Goal: Browse casually

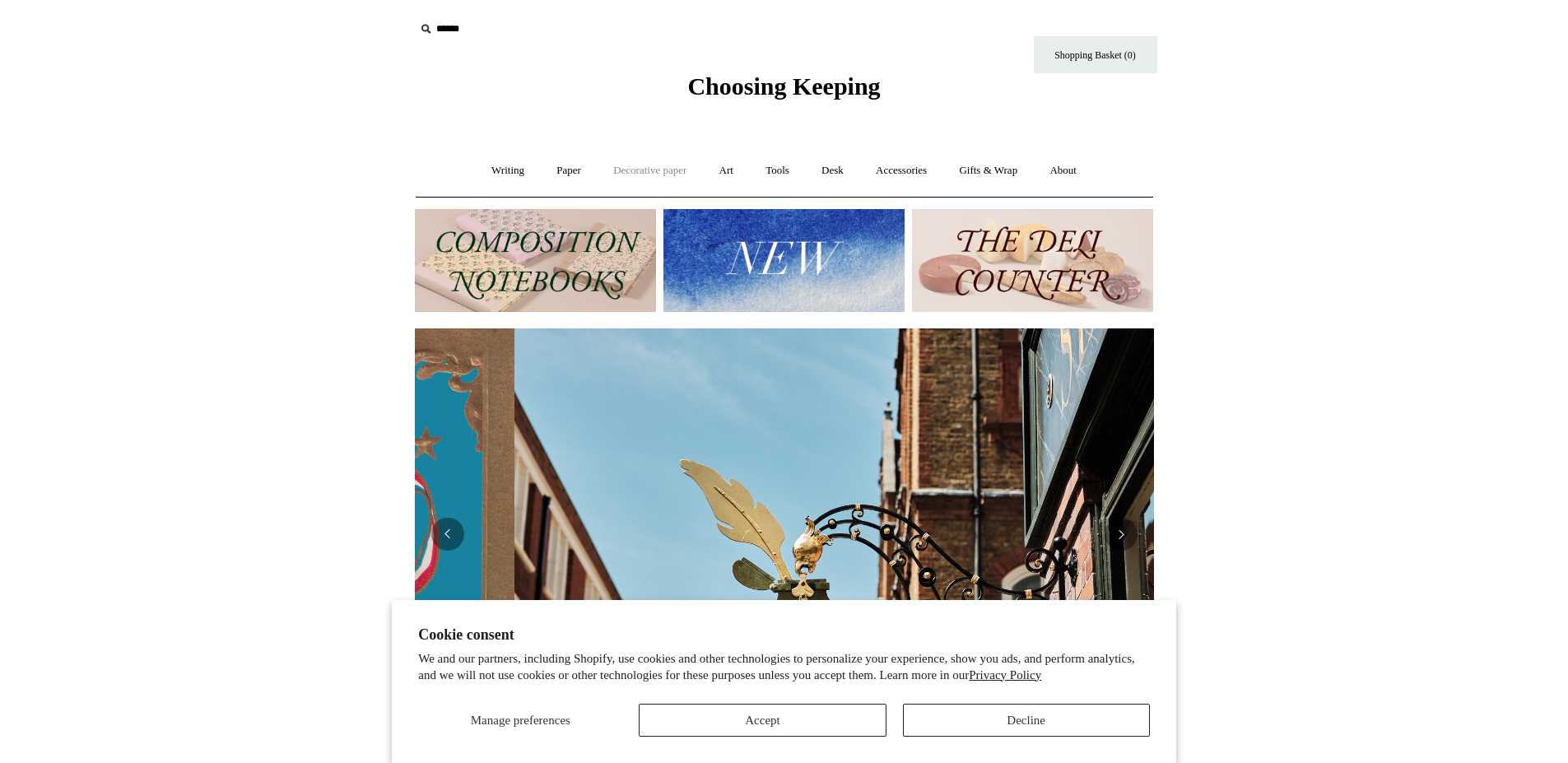
scroll to position [0, 739]
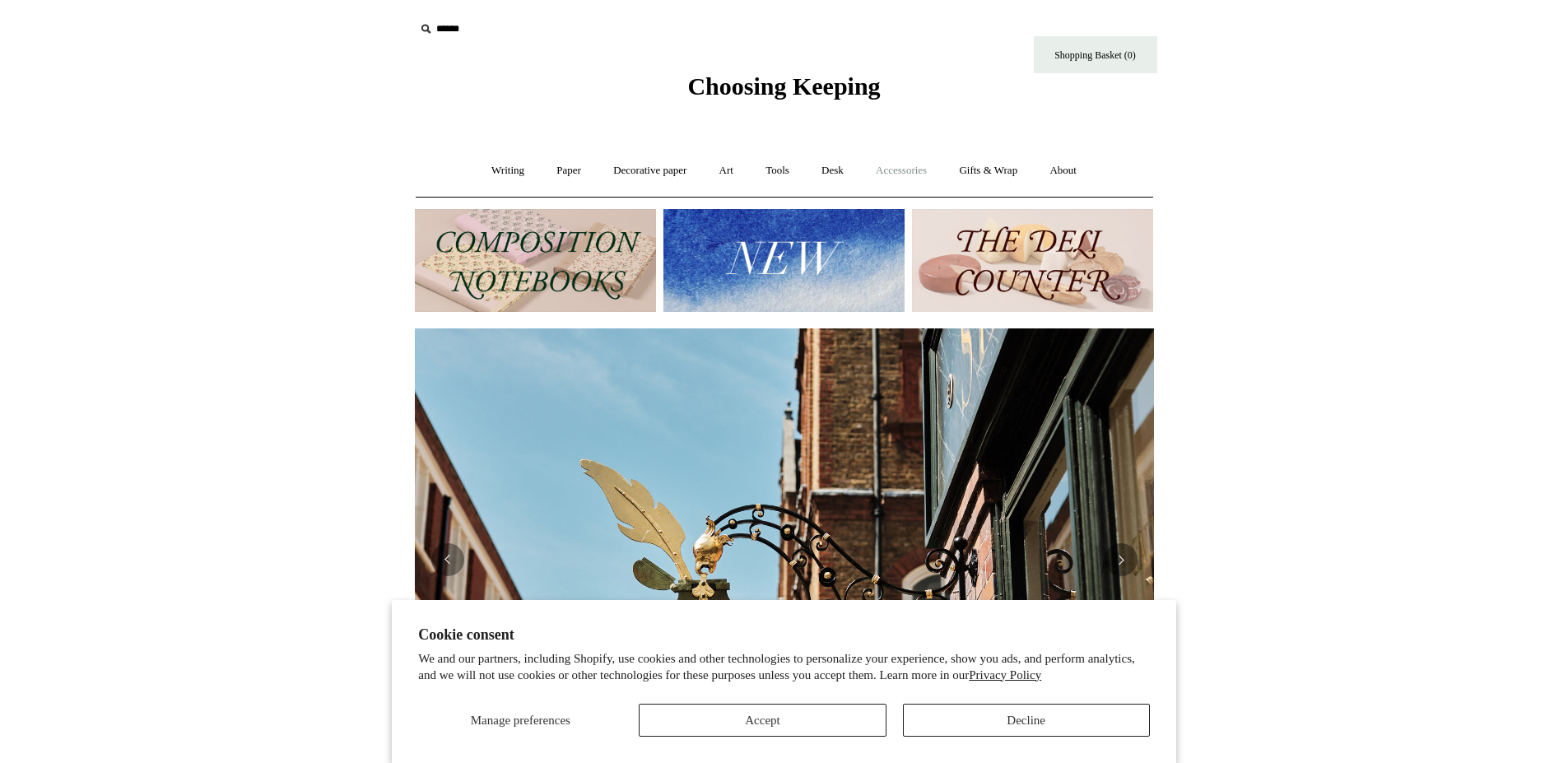
click at [888, 167] on link "Accessories +" at bounding box center [901, 171] width 81 height 44
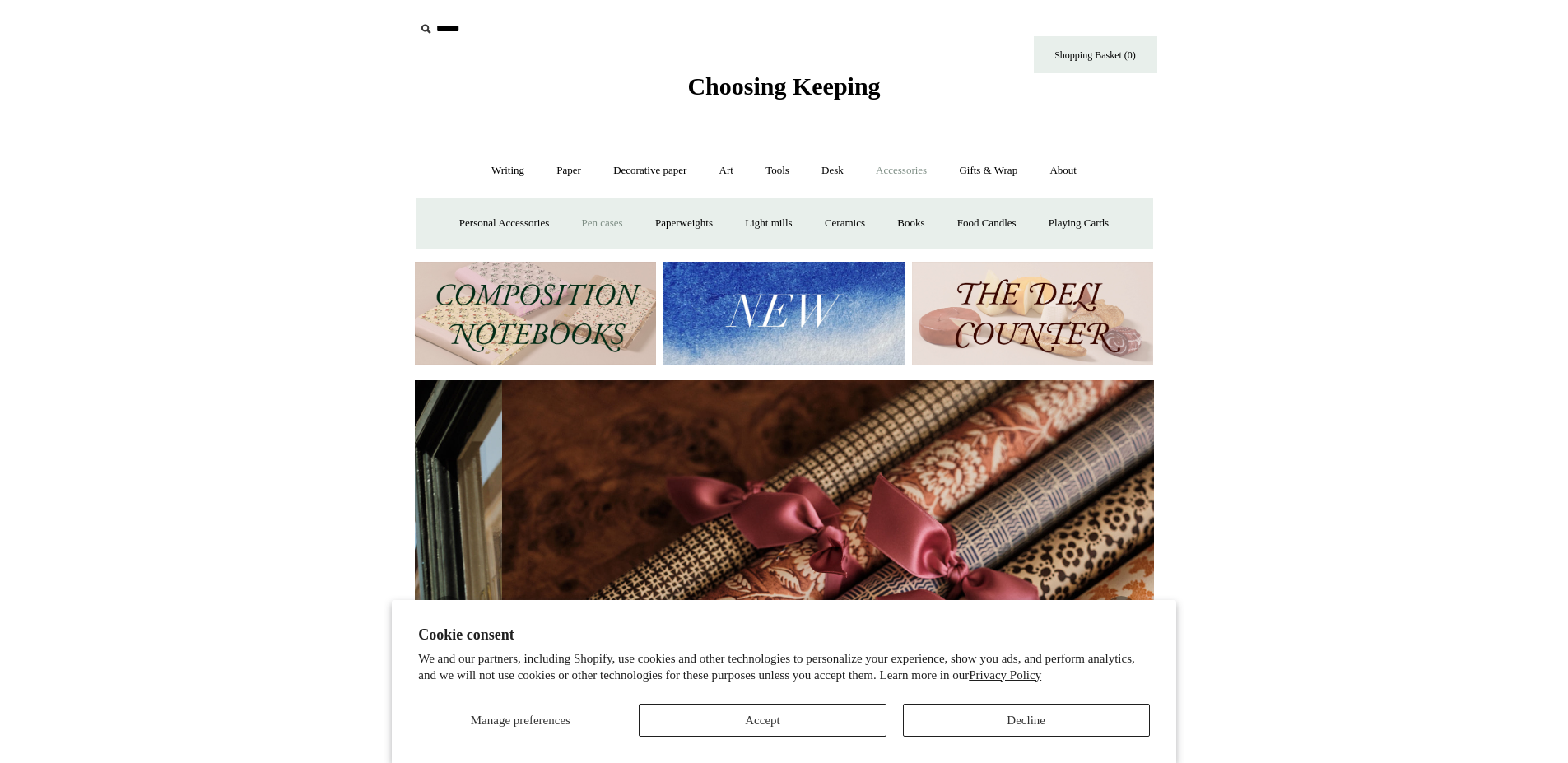
scroll to position [0, 1478]
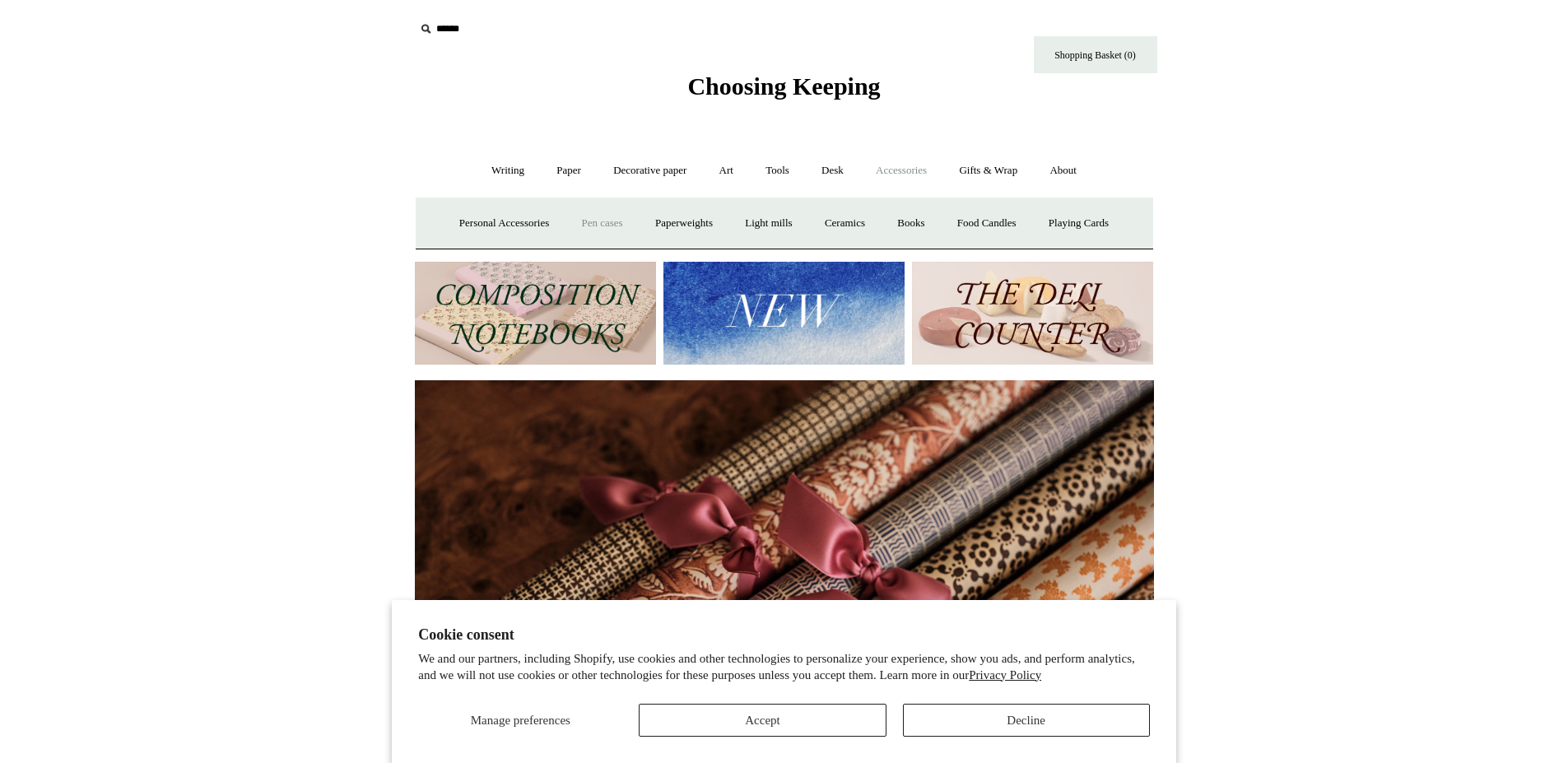
click at [598, 224] on link "Pen cases" at bounding box center [601, 223] width 71 height 44
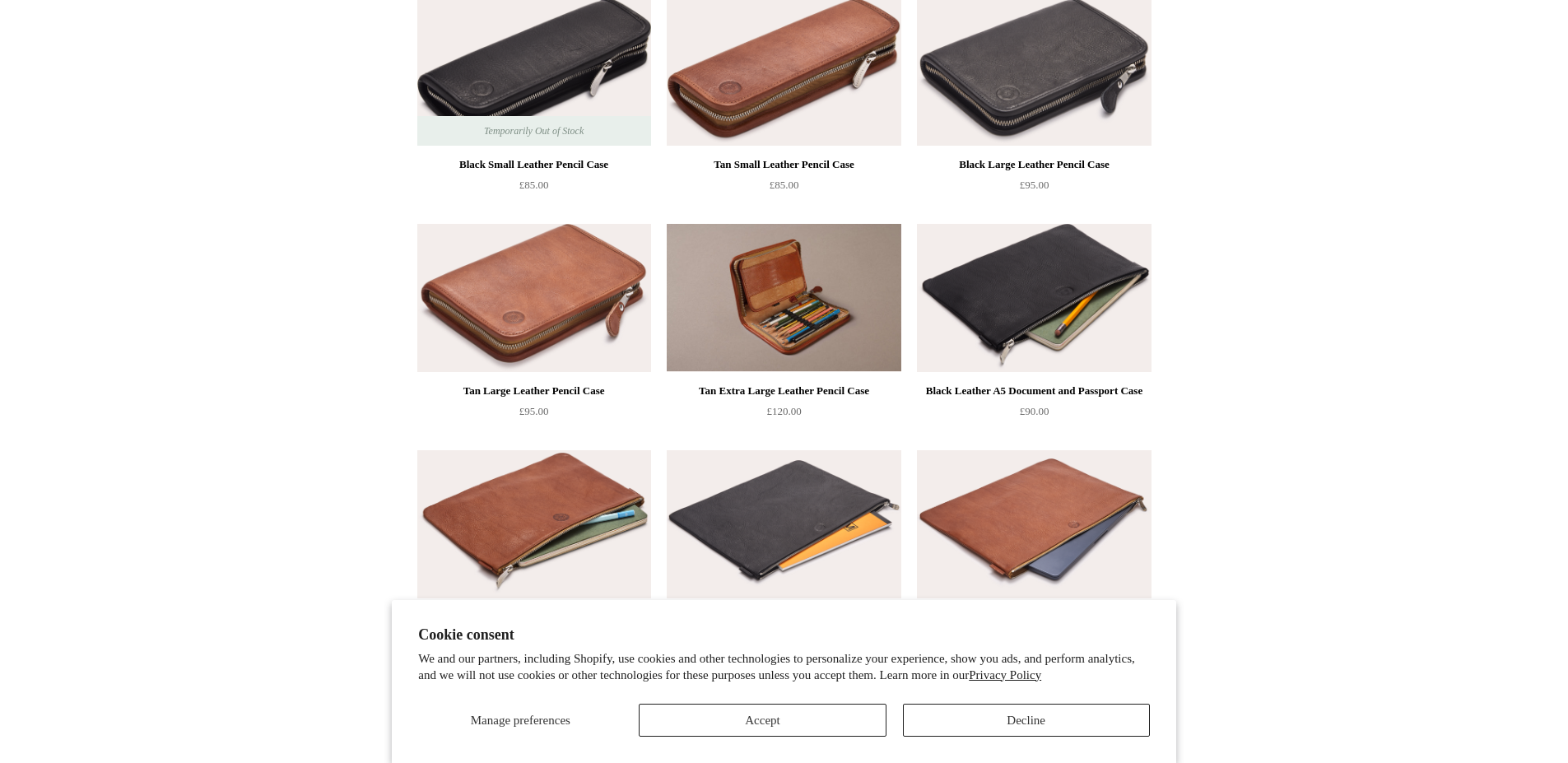
scroll to position [1316, 0]
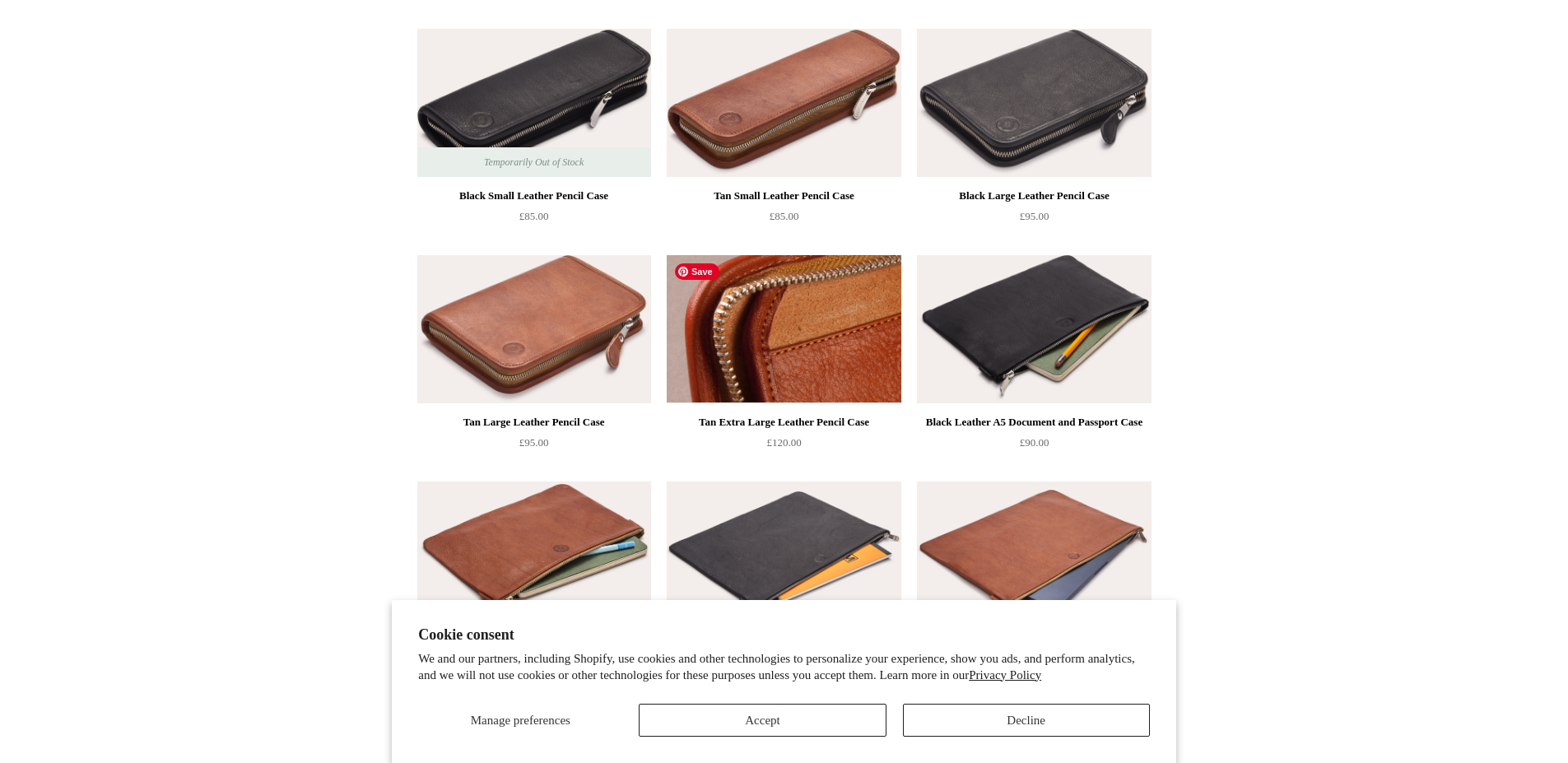
click at [760, 324] on img at bounding box center [783, 329] width 234 height 148
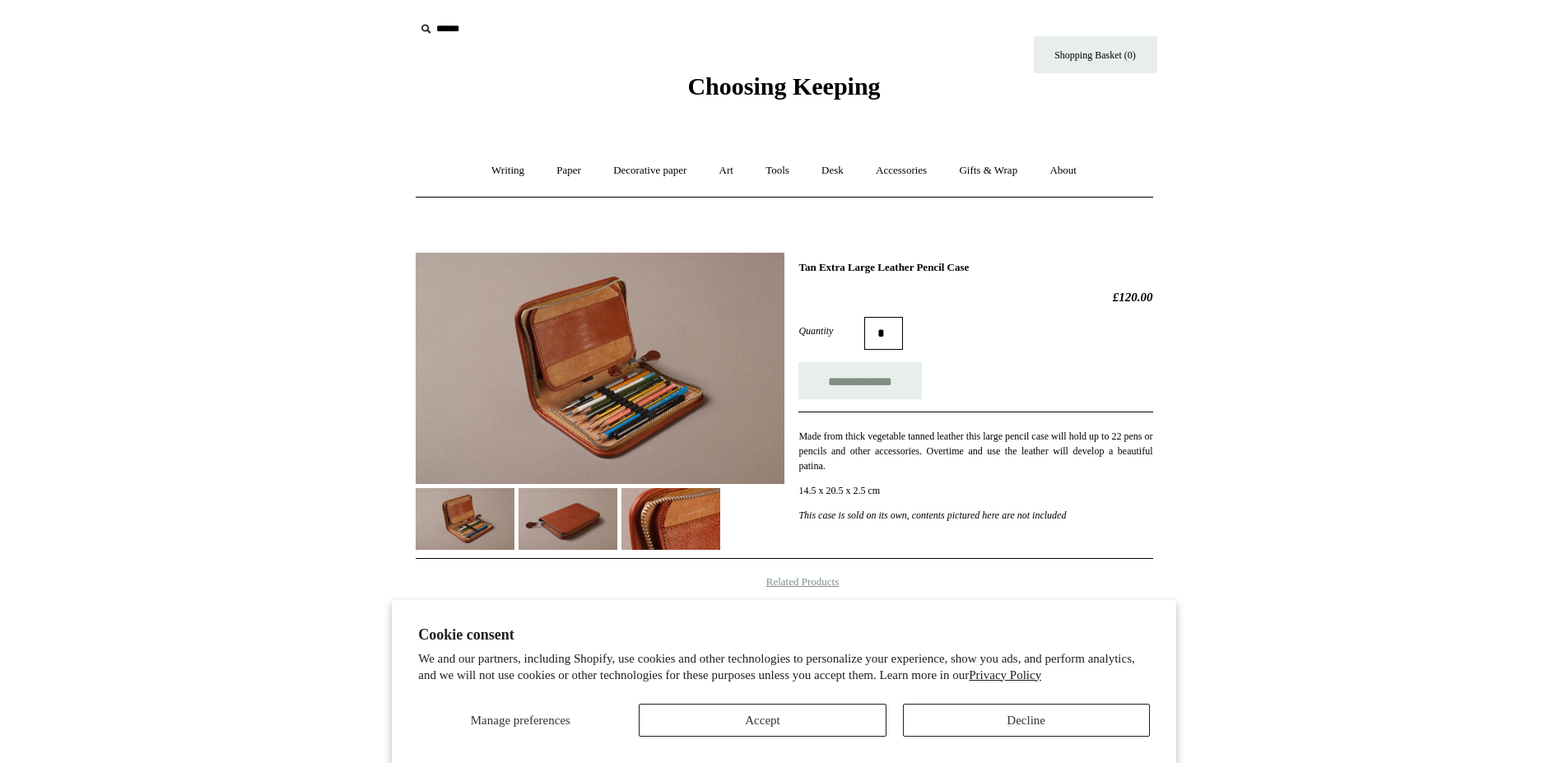
click at [581, 523] on img at bounding box center [568, 518] width 99 height 61
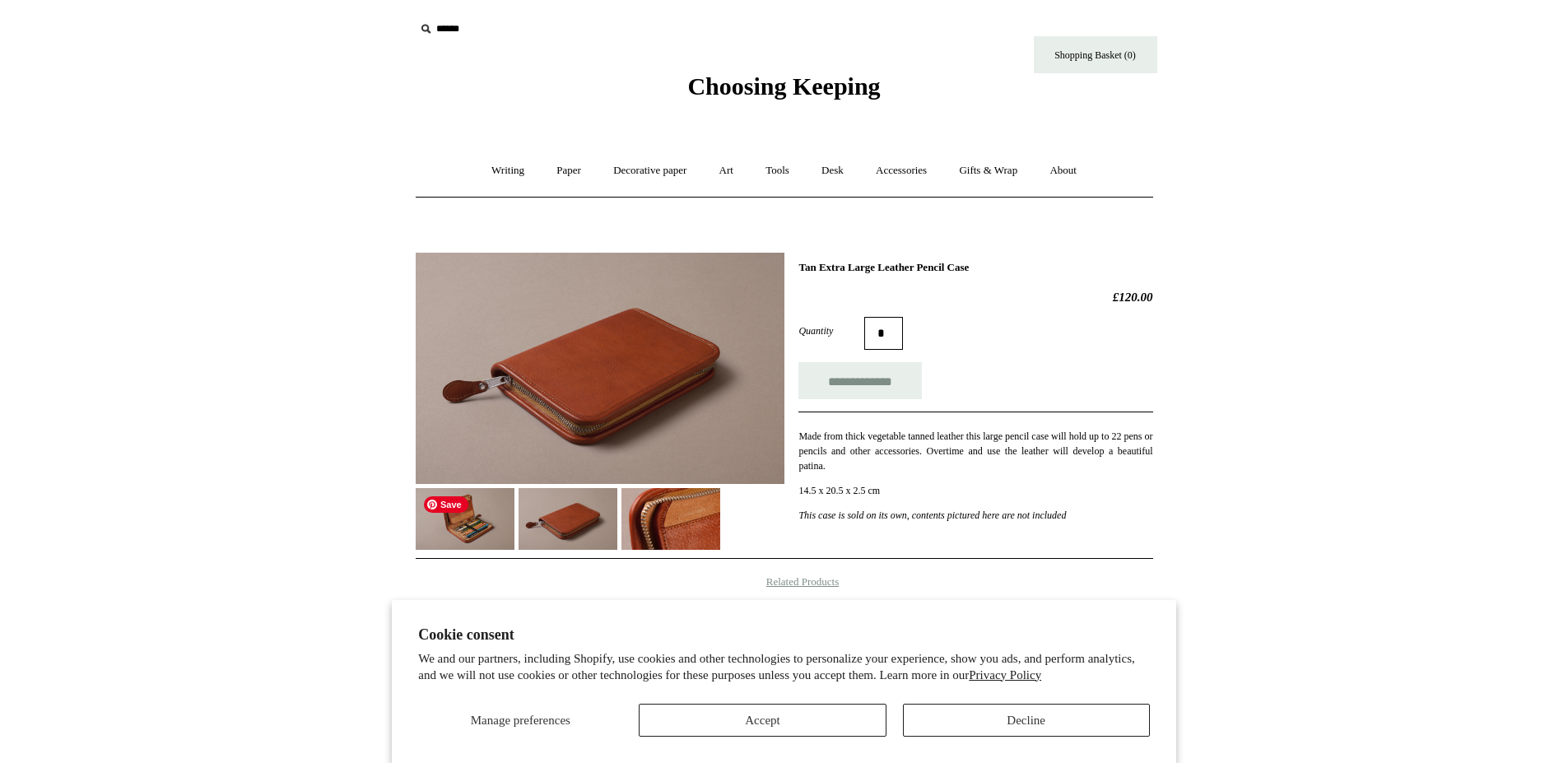
click at [440, 508] on span "Save" at bounding box center [446, 505] width 44 height 17
click at [479, 505] on img at bounding box center [465, 518] width 99 height 61
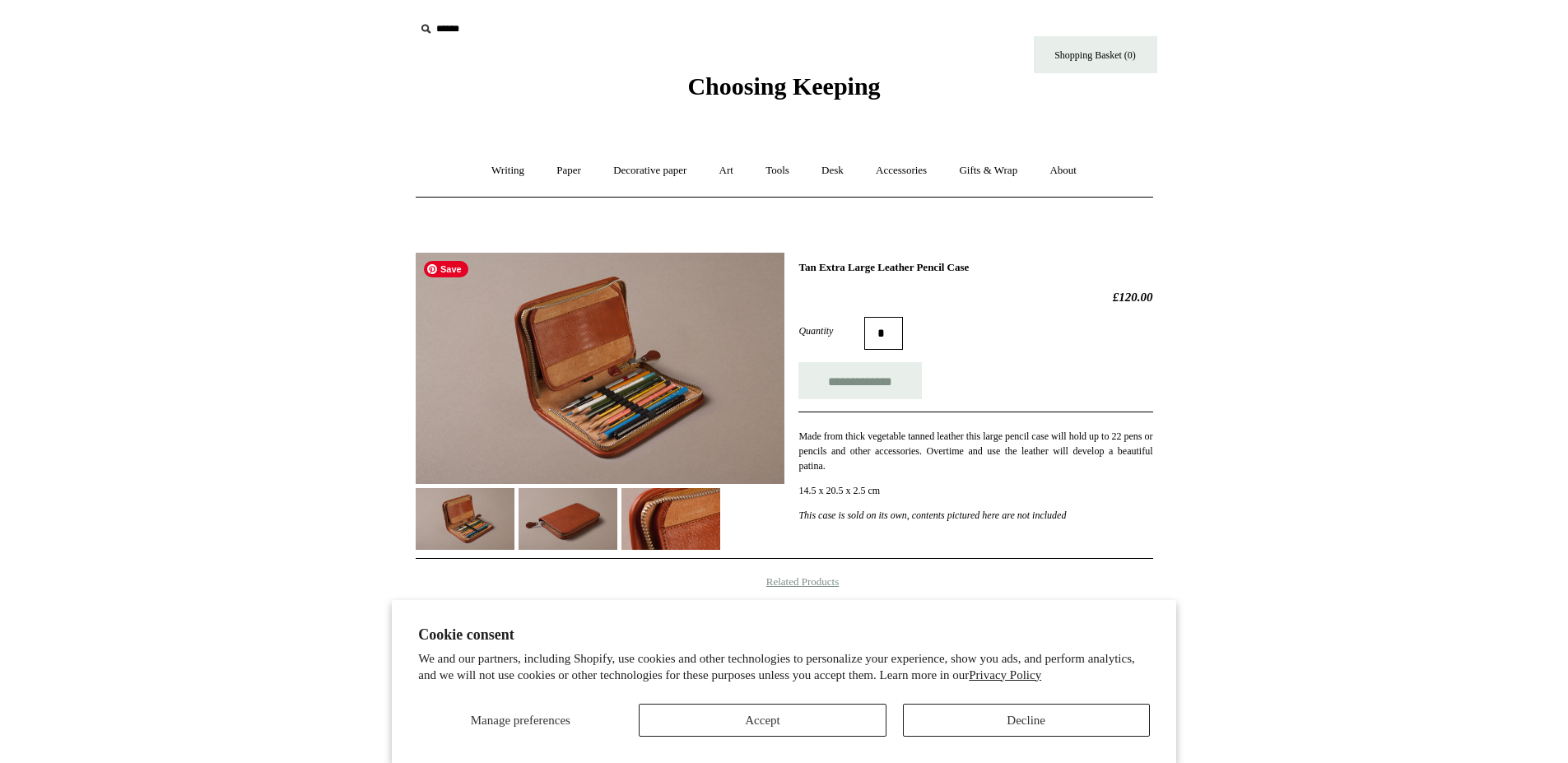
click at [651, 393] on img at bounding box center [600, 368] width 369 height 231
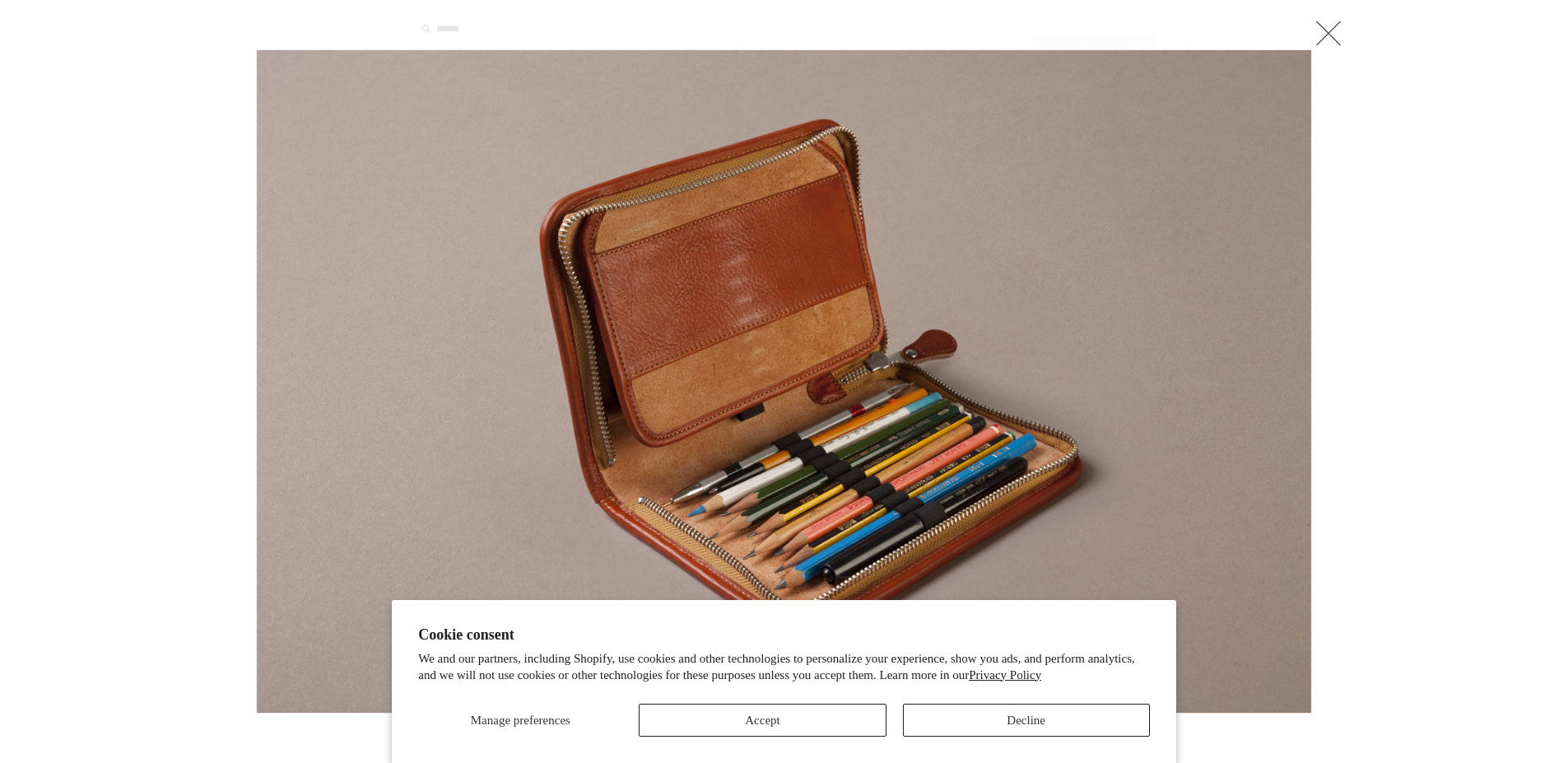
click at [1332, 30] on link at bounding box center [1328, 33] width 33 height 33
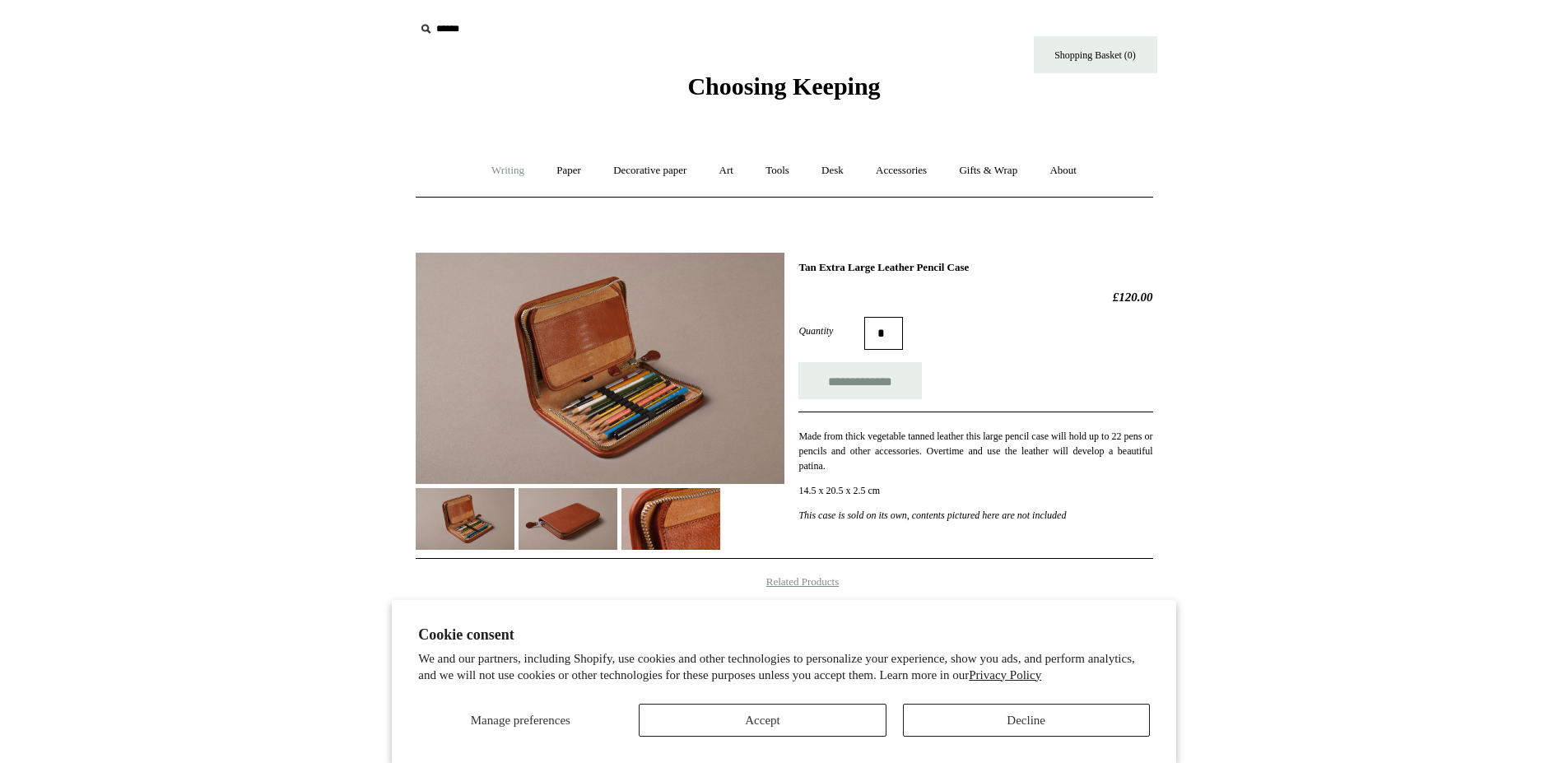
click at [509, 171] on link "Writing +" at bounding box center [507, 171] width 62 height 44
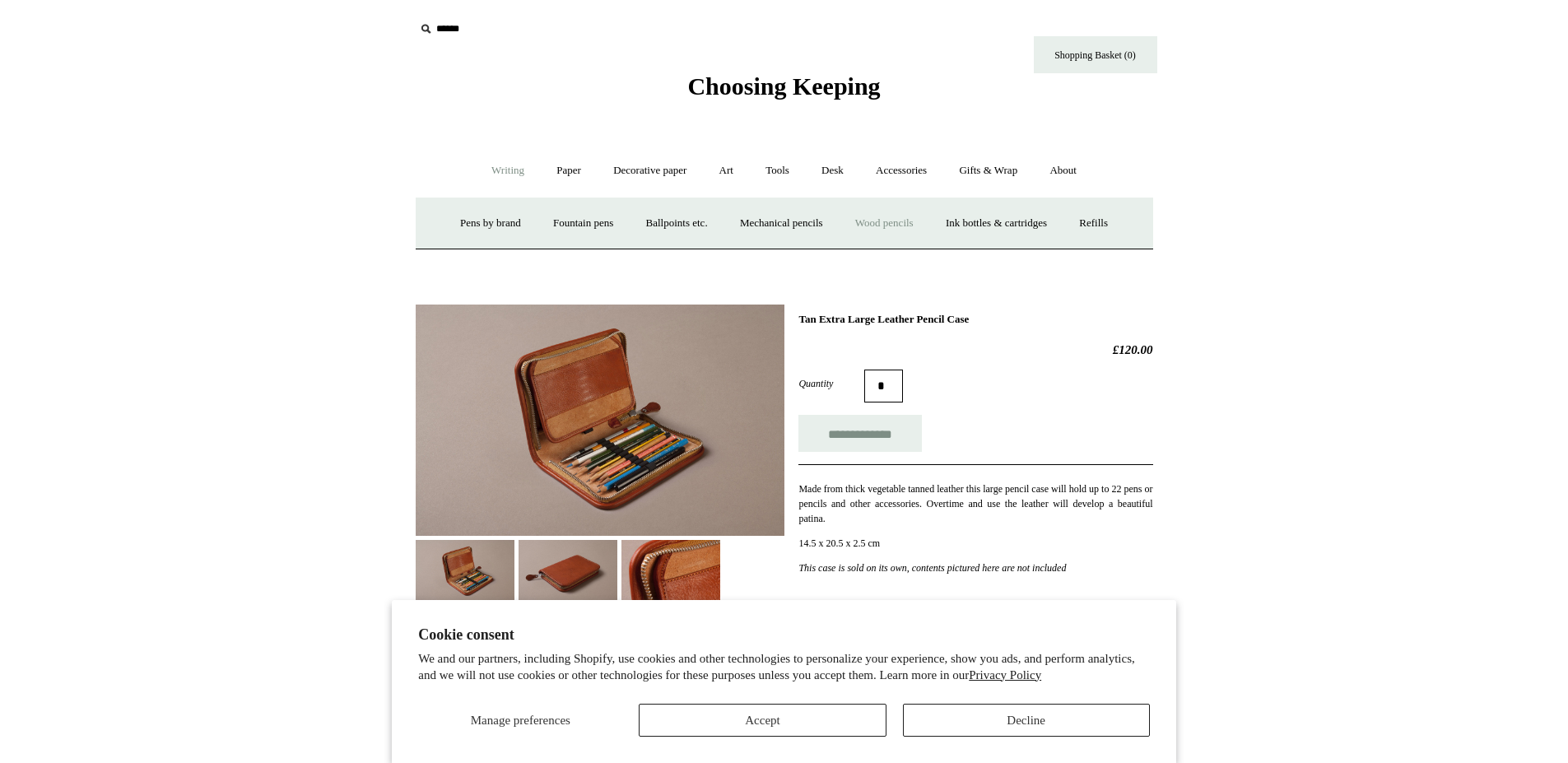
click at [889, 218] on link "Wood pencils +" at bounding box center [884, 223] width 88 height 44
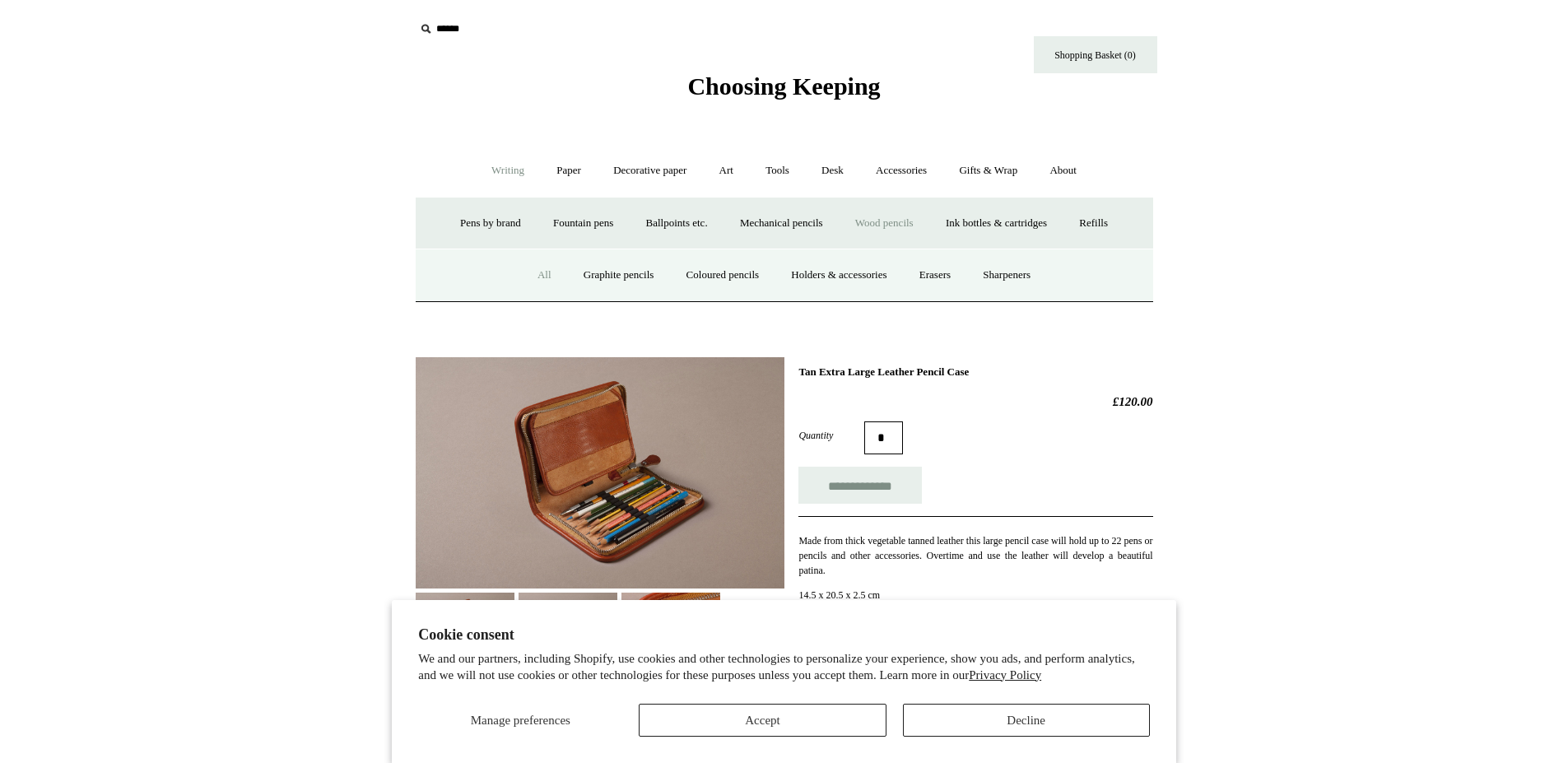
click at [534, 274] on link "All" at bounding box center [544, 274] width 44 height 44
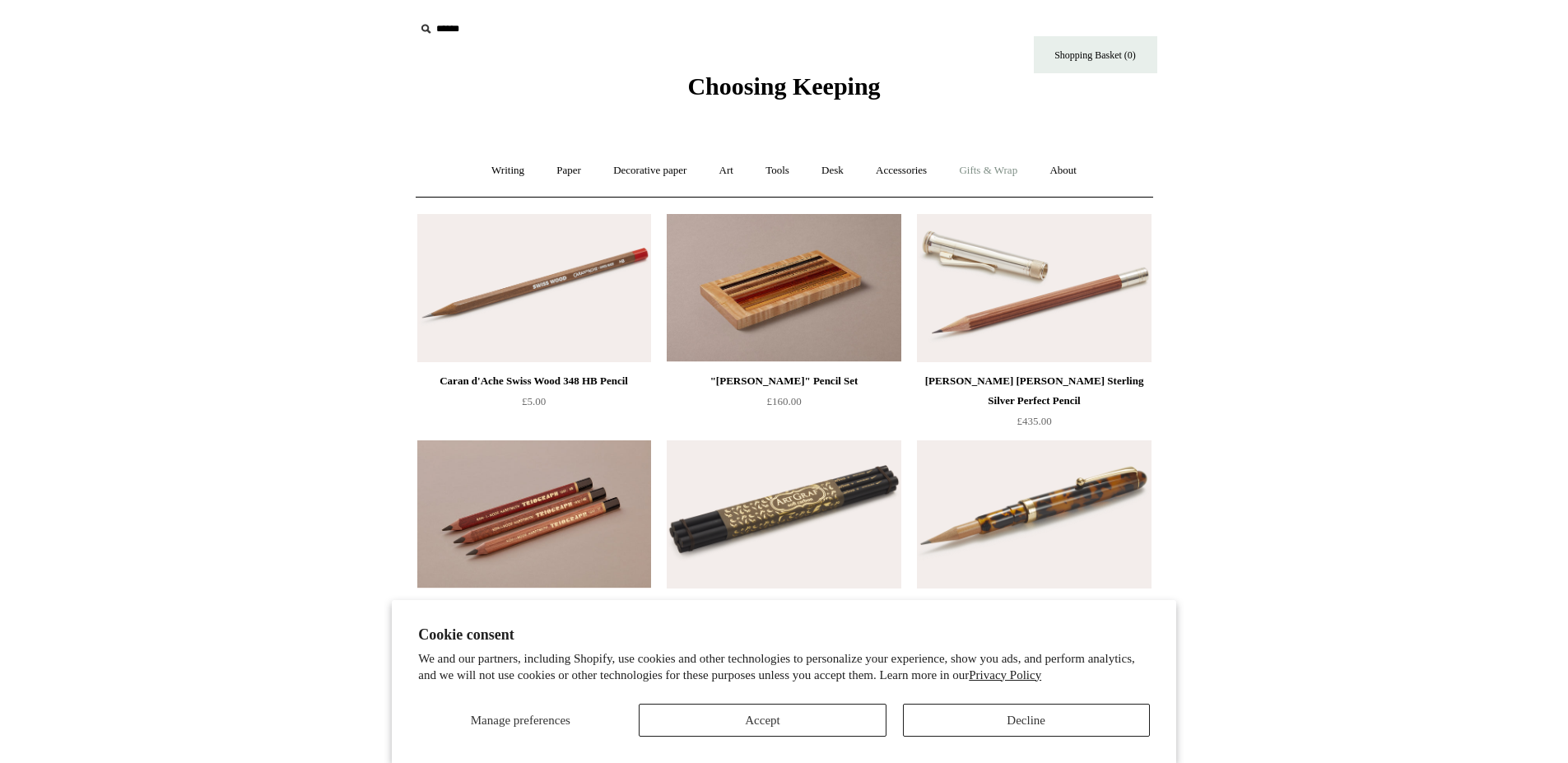
click at [1000, 171] on link "Gifts & Wrap +" at bounding box center [988, 171] width 88 height 44
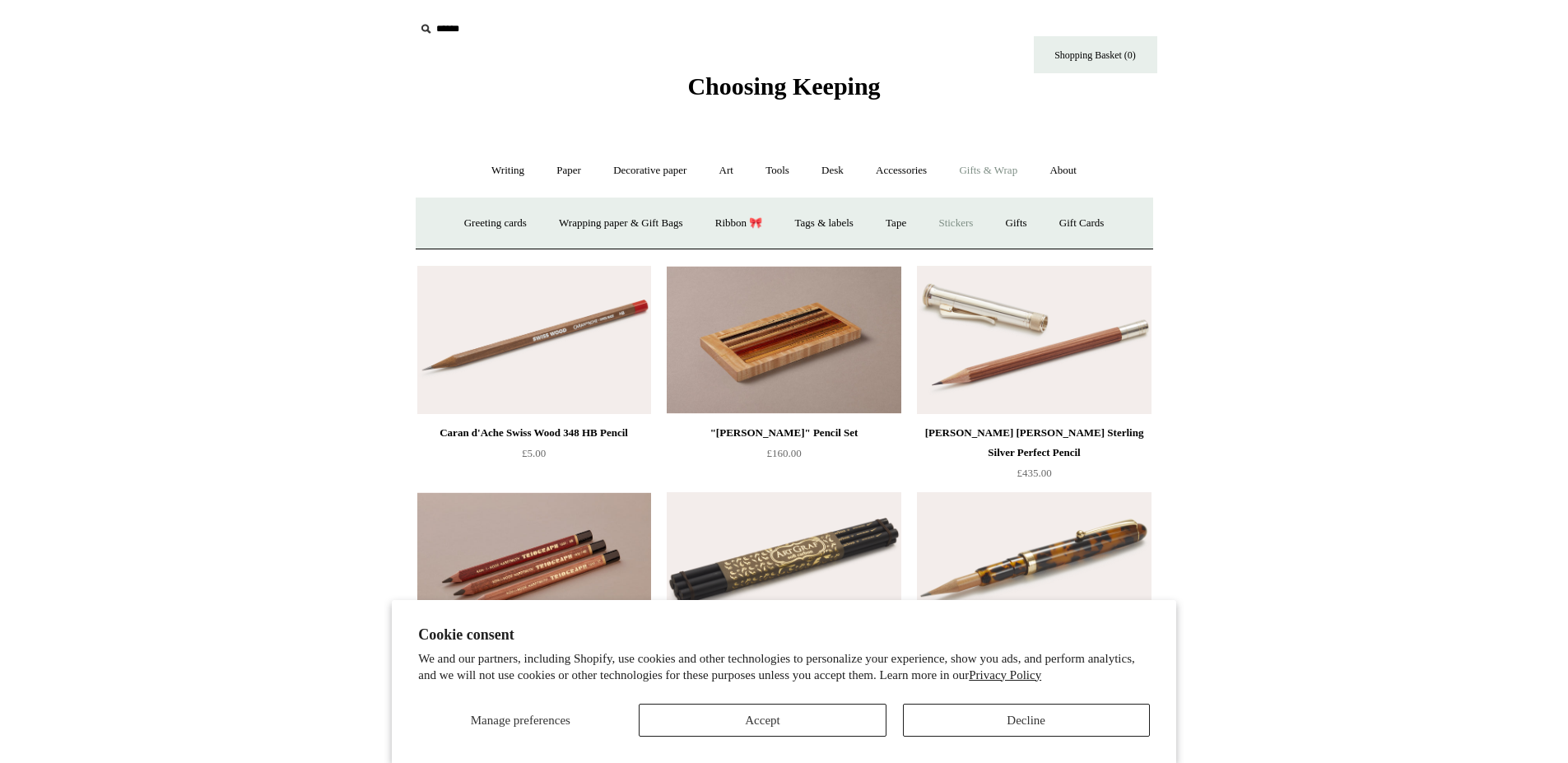
click at [979, 221] on link "Stickers" at bounding box center [955, 223] width 64 height 44
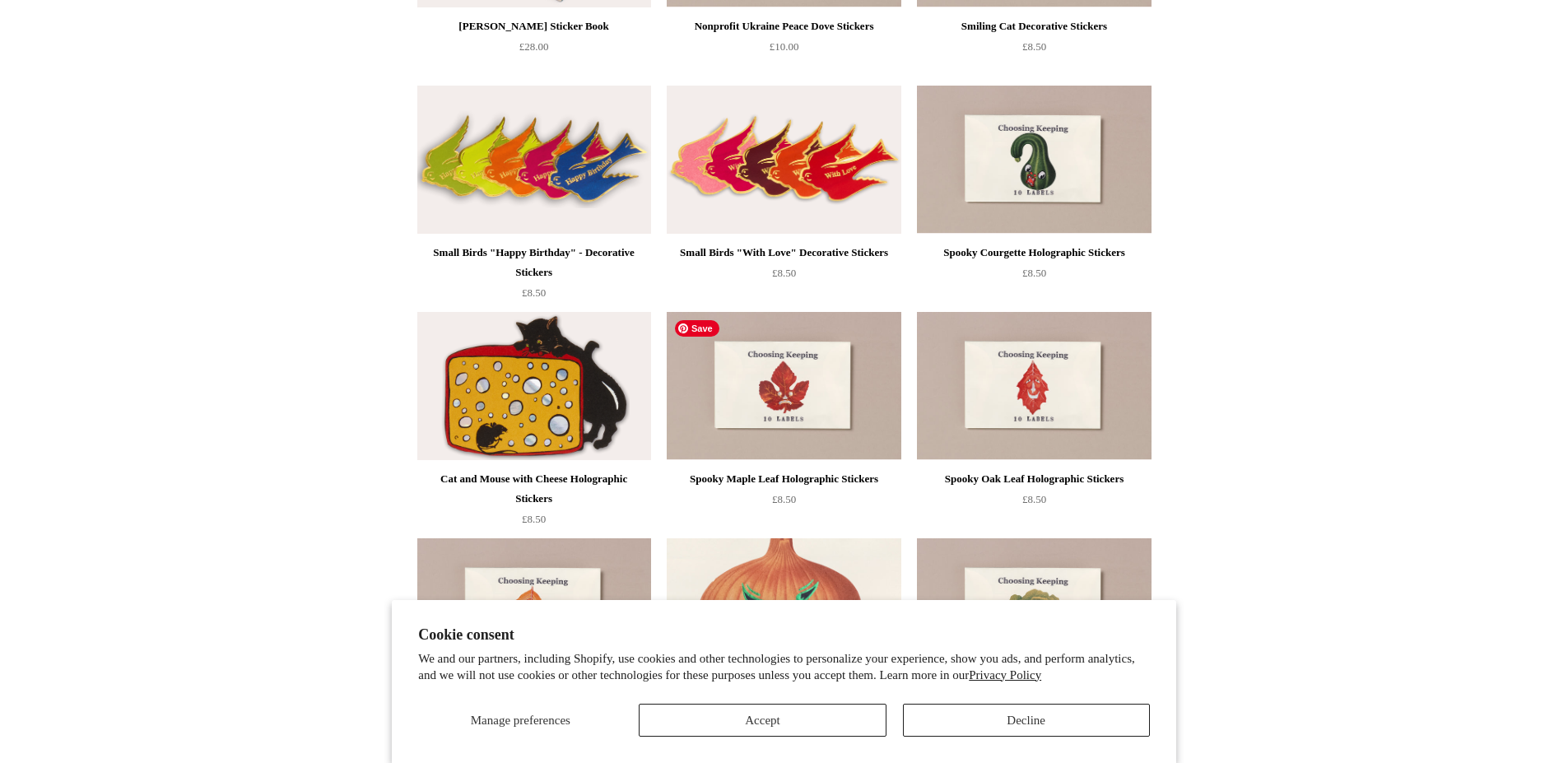
scroll to position [417, 0]
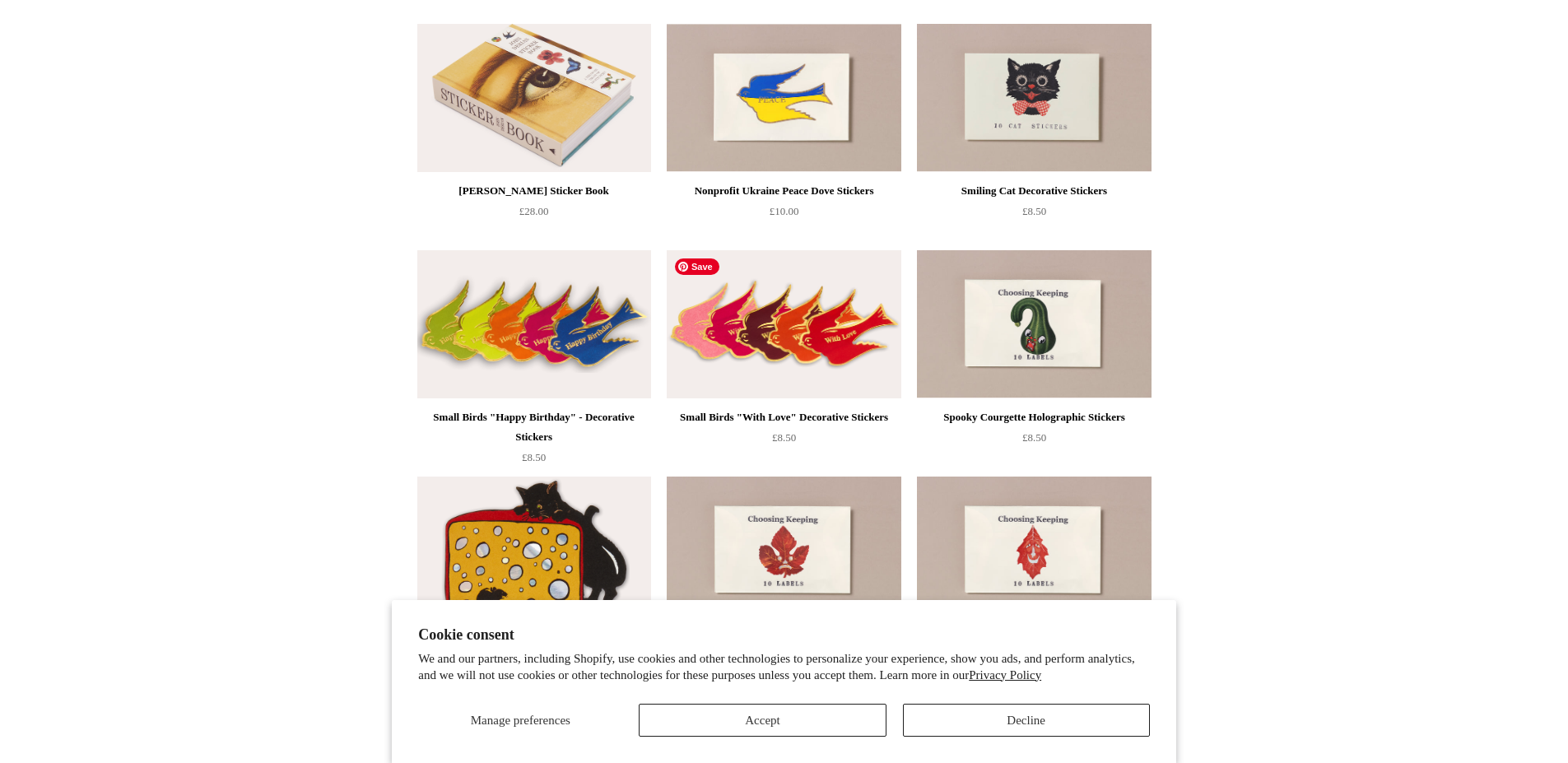
click at [788, 316] on img at bounding box center [783, 324] width 234 height 148
click at [768, 331] on img at bounding box center [783, 324] width 234 height 148
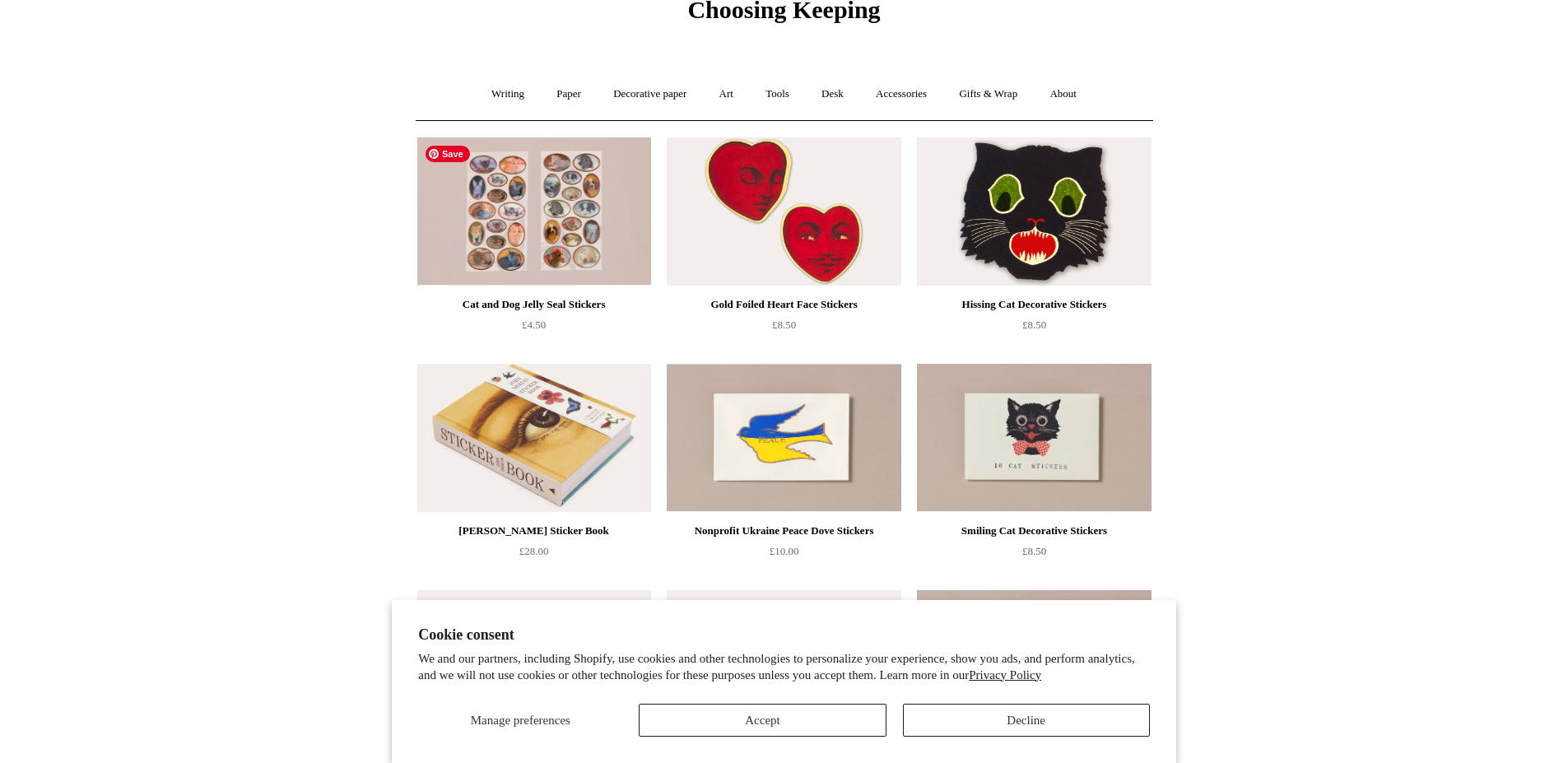
scroll to position [170, 0]
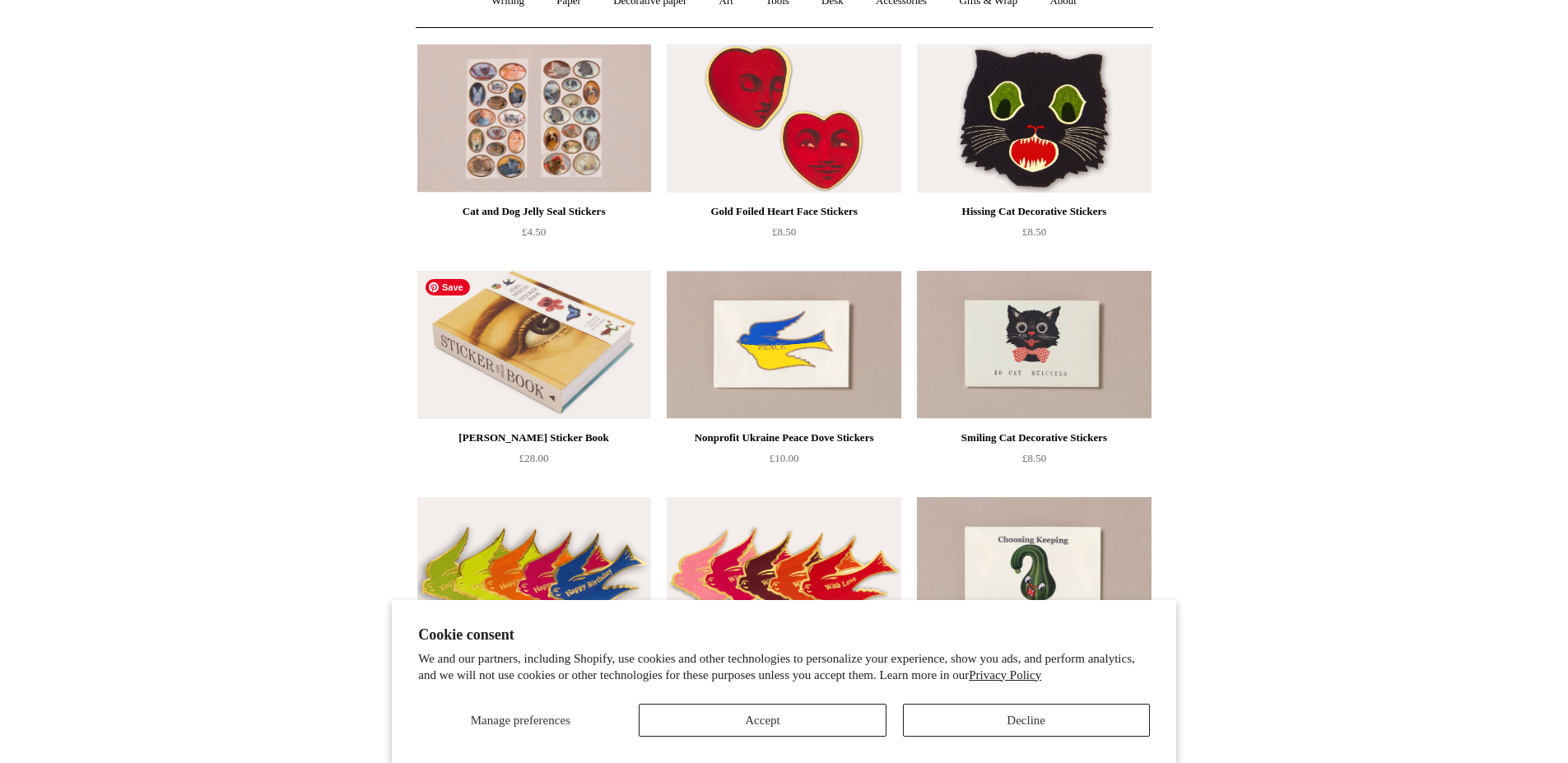
click at [579, 354] on img at bounding box center [534, 345] width 234 height 148
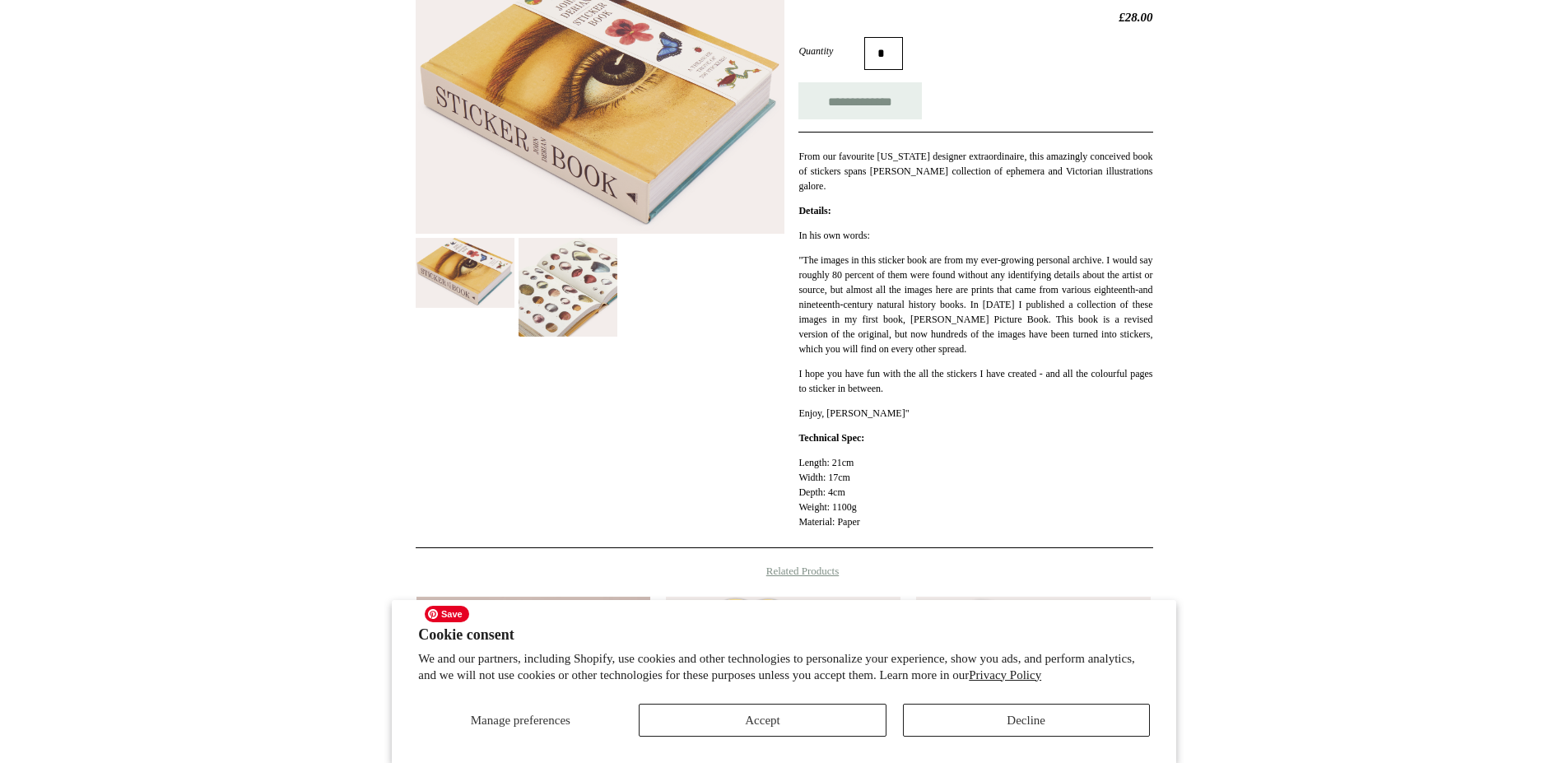
scroll to position [96, 0]
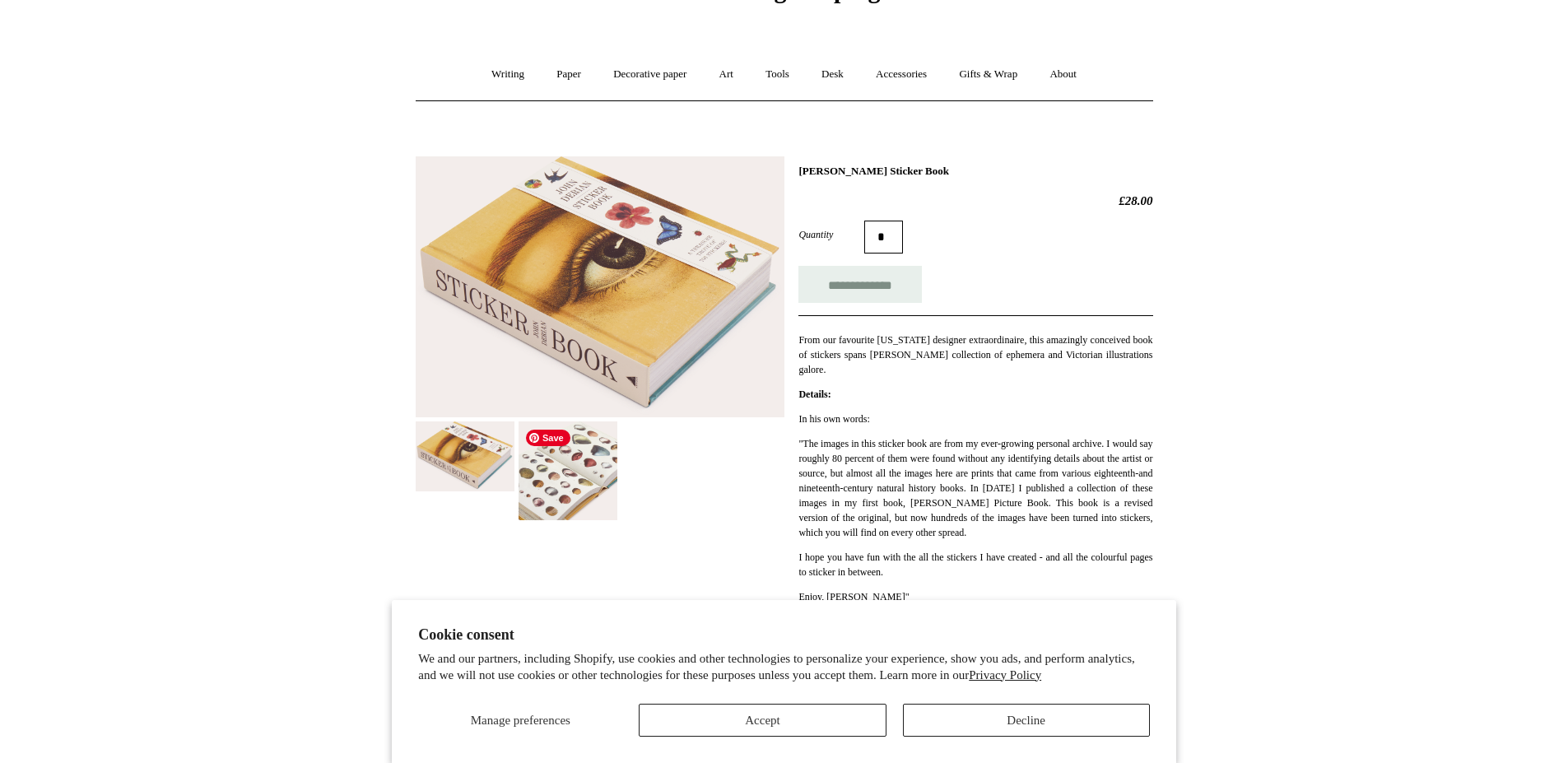
click at [569, 432] on img at bounding box center [568, 470] width 99 height 99
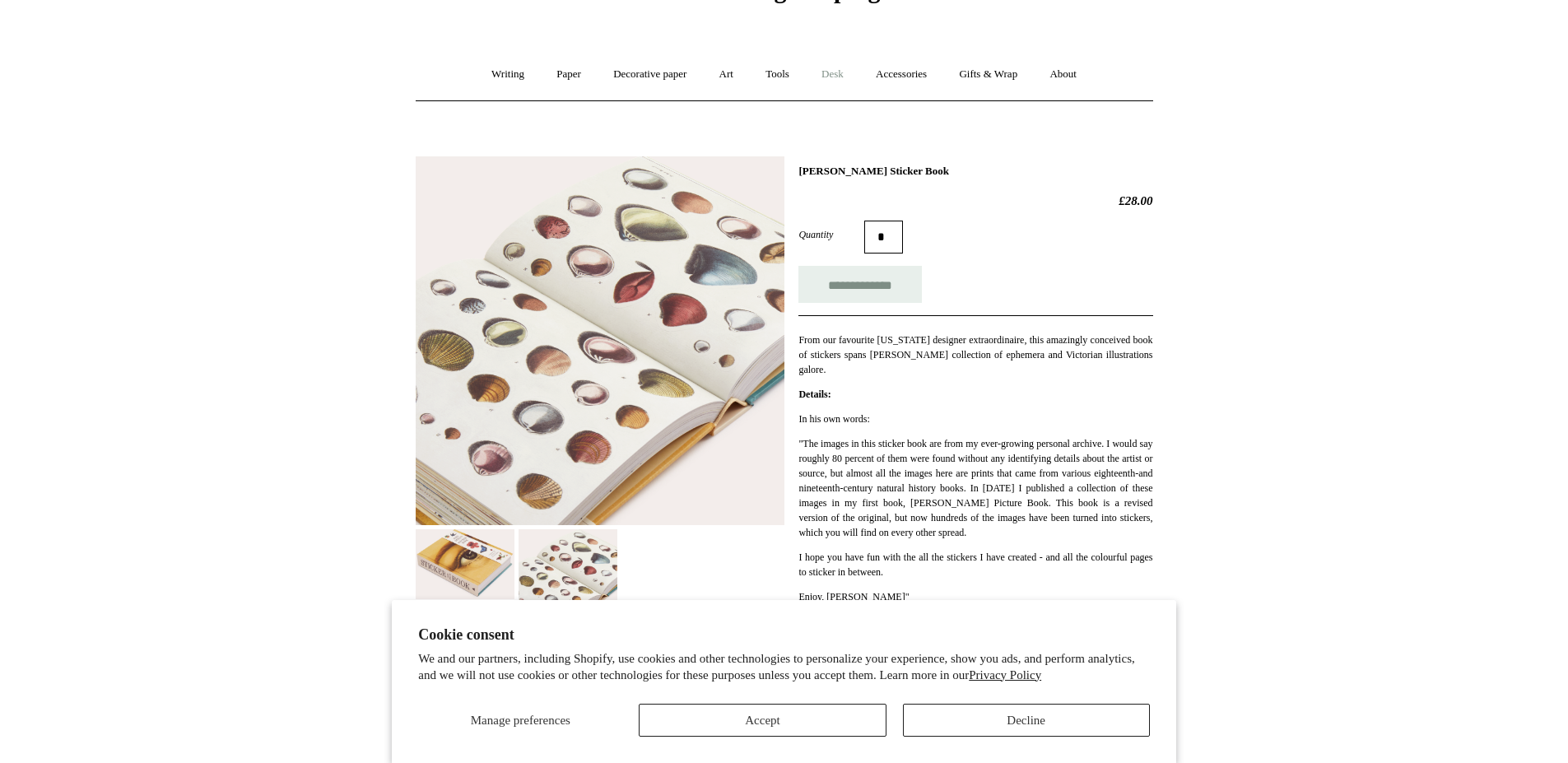
click at [833, 76] on link "Desk +" at bounding box center [832, 74] width 52 height 44
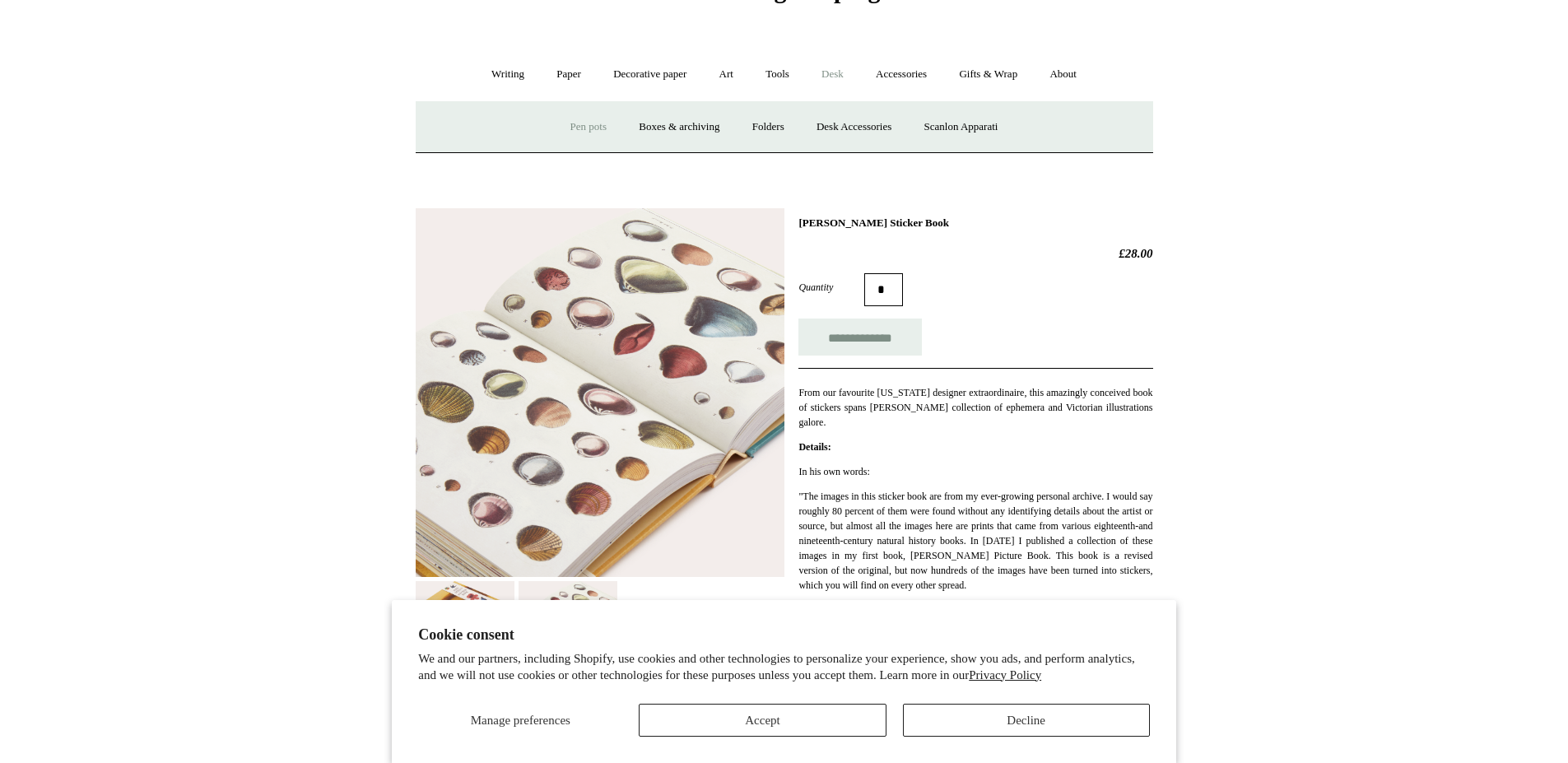
click at [580, 127] on link "Pen pots" at bounding box center [588, 127] width 66 height 44
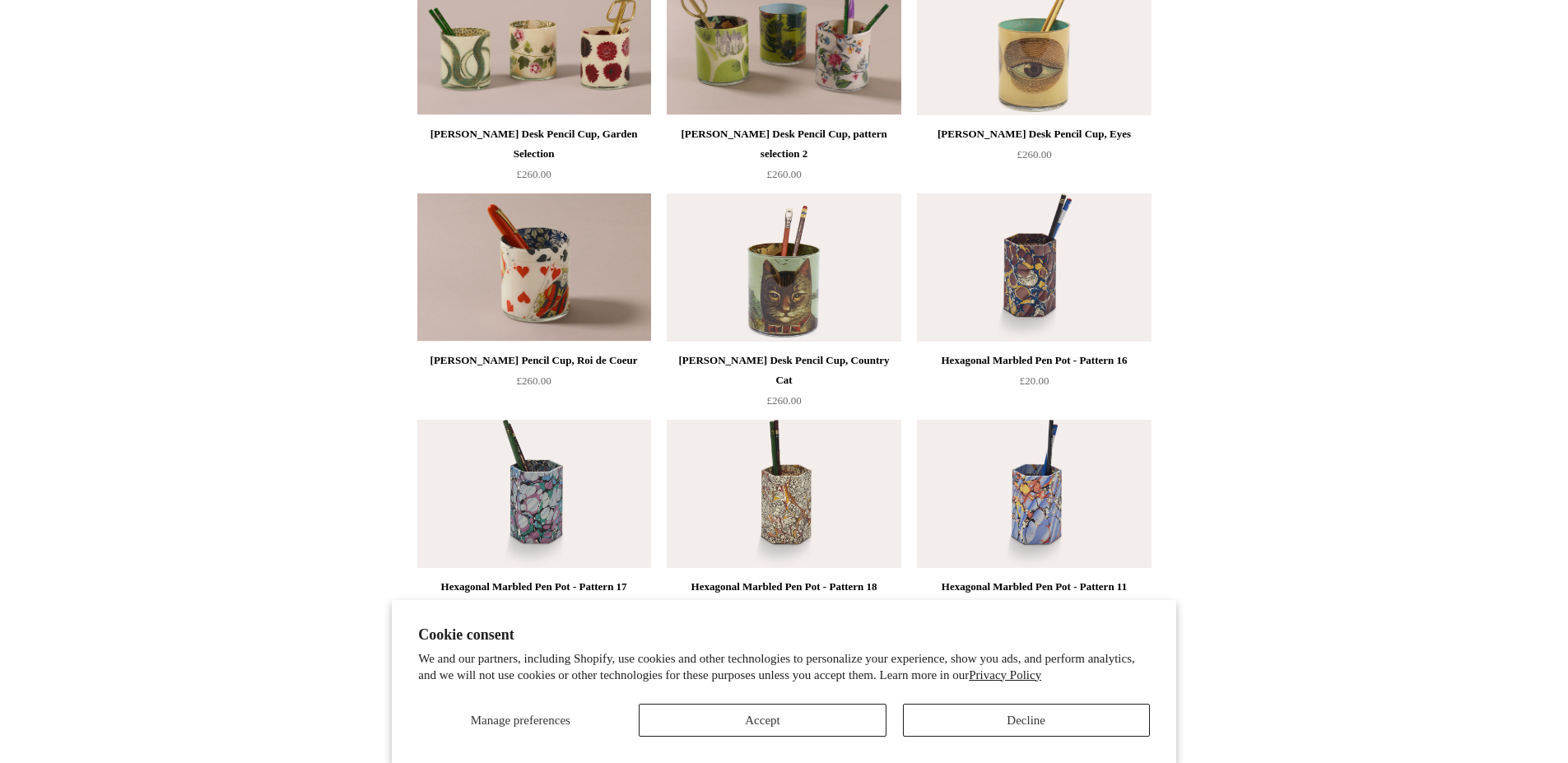
scroll to position [330, 0]
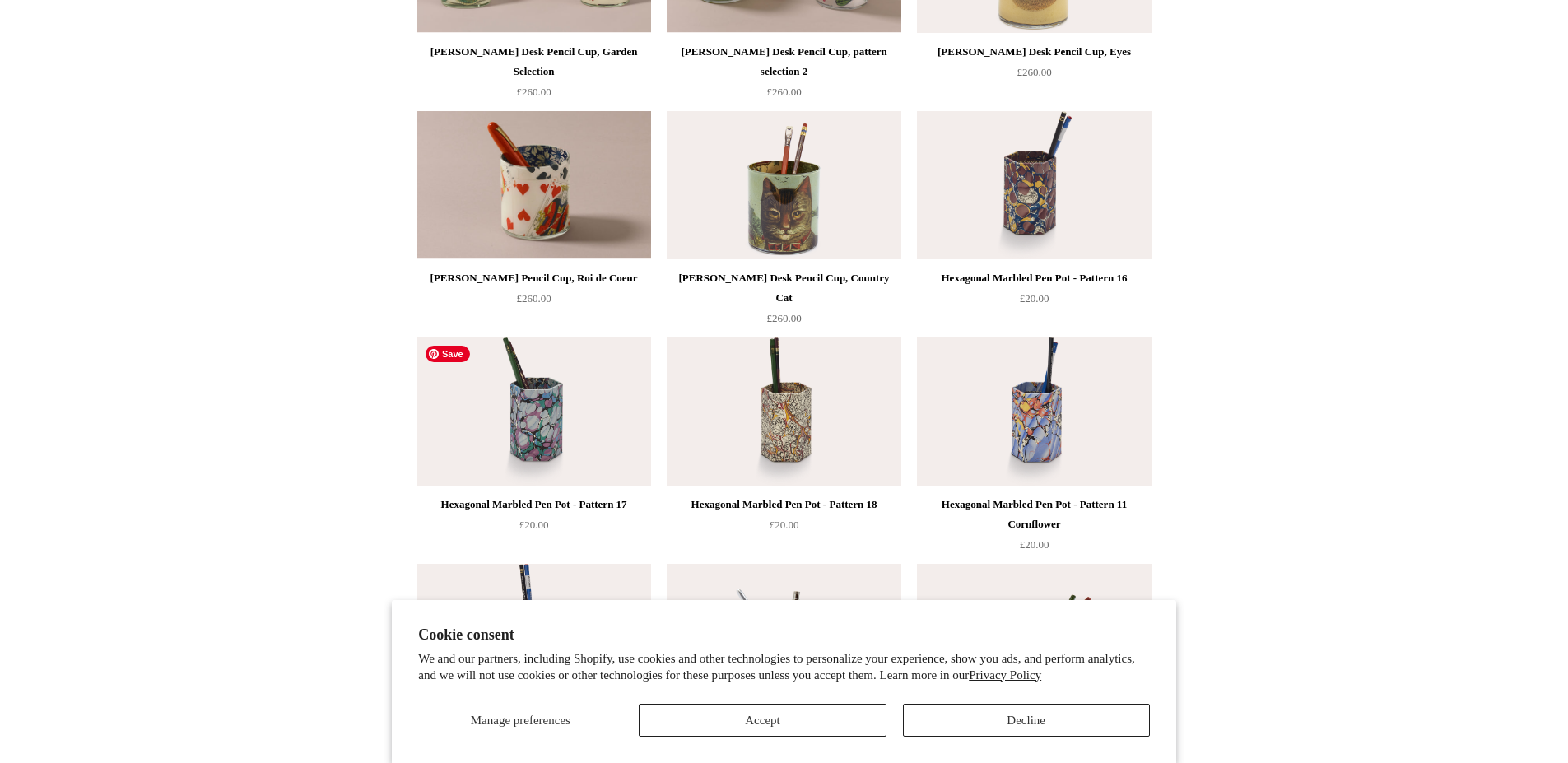
click at [545, 390] on img at bounding box center [534, 411] width 234 height 148
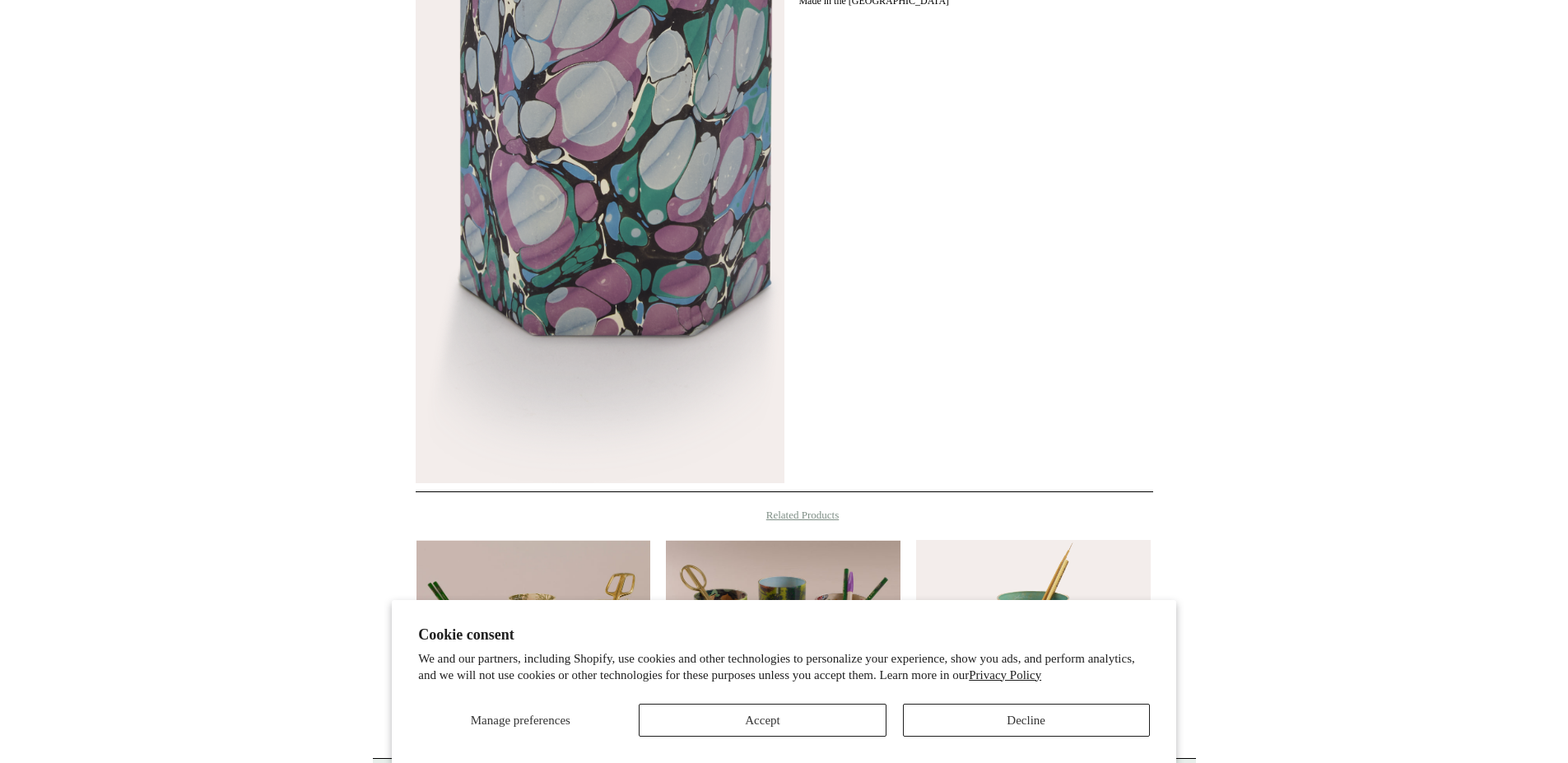
scroll to position [910, 0]
